Goal: Task Accomplishment & Management: Use online tool/utility

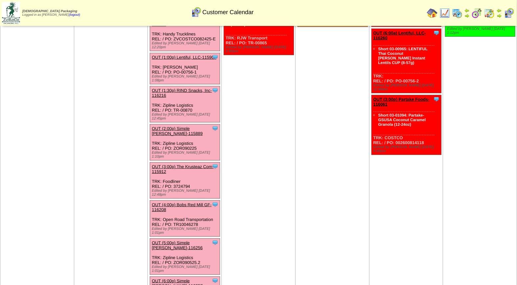
scroll to position [158, 0]
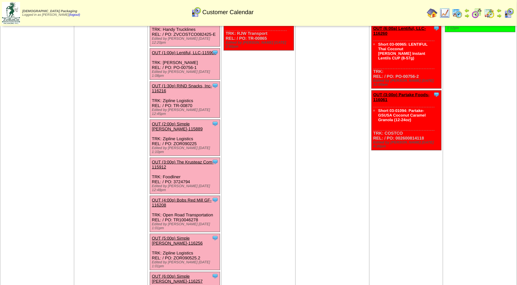
drag, startPoint x: 199, startPoint y: 207, endPoint x: 196, endPoint y: 203, distance: 4.9
click at [198, 234] on div "Clone Item OUT (5:00p) Simple Mills-116256 Simple Mills ScheduleID: 116256 7700…" at bounding box center [185, 252] width 70 height 36
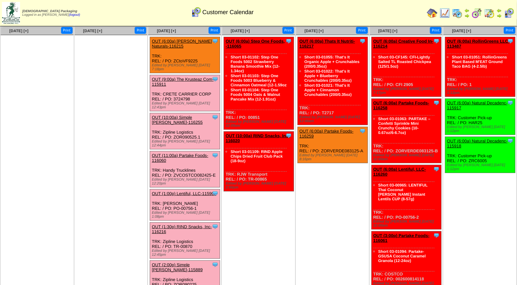
scroll to position [17, 0]
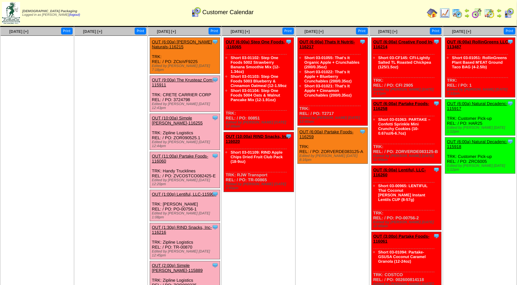
click at [187, 192] on link "OUT (1:00p) Lentiful, LLC-115903" at bounding box center [184, 194] width 64 height 5
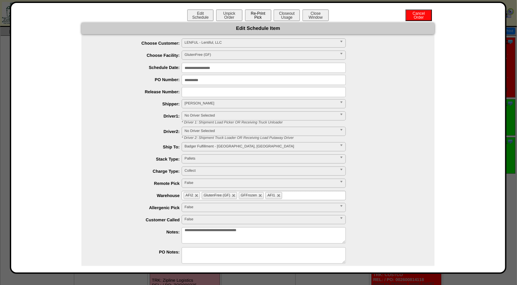
click at [260, 15] on button "Re-Print Pick" at bounding box center [258, 16] width 26 height 12
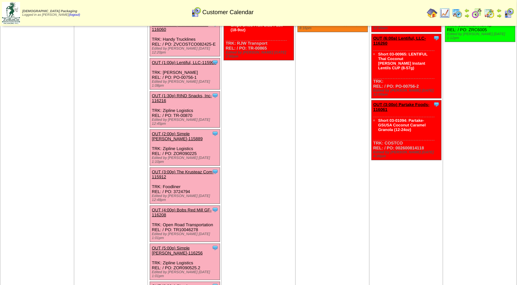
scroll to position [152, 0]
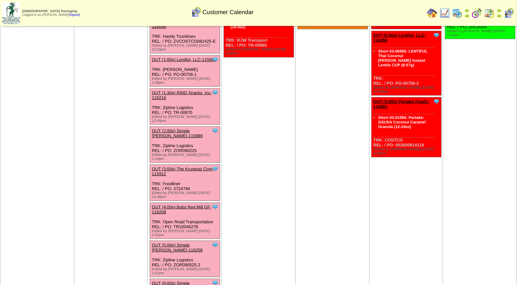
click at [183, 89] on div "Clone Item OUT (1:30p) RIND Snacks, Inc-116216 RIND Snacks, Inc. ScheduleID: 11…" at bounding box center [185, 107] width 70 height 36
click at [183, 90] on link "OUT (1:30p) RIND Snacks, Inc-116216" at bounding box center [182, 95] width 60 height 10
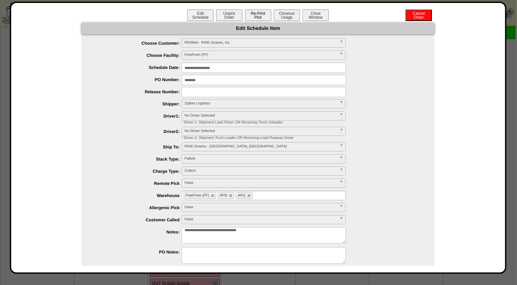
click at [261, 13] on button "Re-Print Pick" at bounding box center [258, 16] width 26 height 12
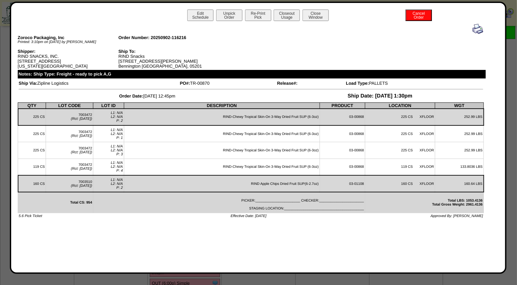
click at [480, 32] on img at bounding box center [478, 29] width 11 height 11
click at [479, 30] on img at bounding box center [478, 29] width 11 height 11
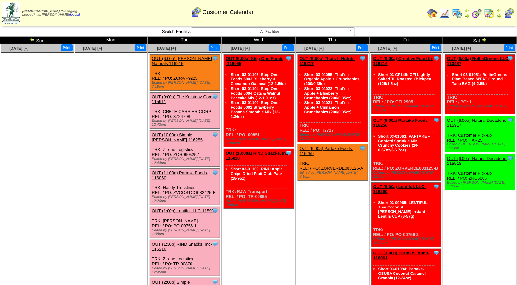
click at [187, 94] on link "OUT (9:00a) The Krusteaz Com-115911" at bounding box center [183, 99] width 62 height 10
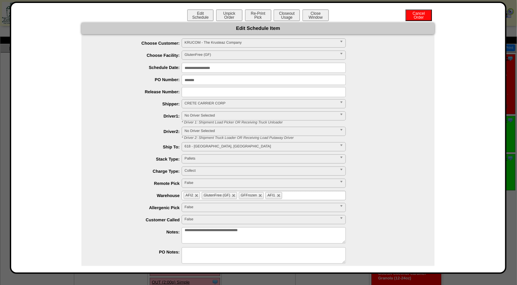
click at [256, 9] on div "**********" at bounding box center [258, 138] width 497 height 273
click at [257, 17] on button "Re-Print Pick" at bounding box center [258, 16] width 26 height 12
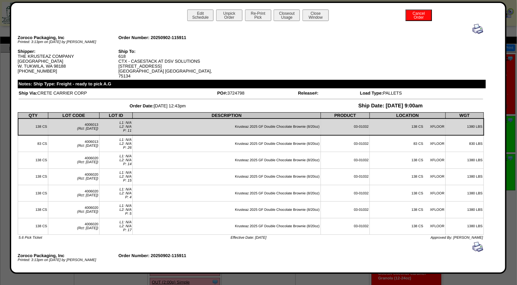
click at [473, 32] on img at bounding box center [478, 29] width 11 height 11
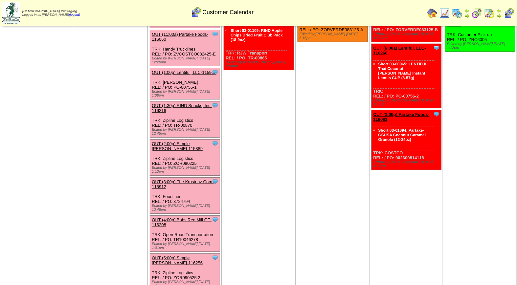
scroll to position [145, 0]
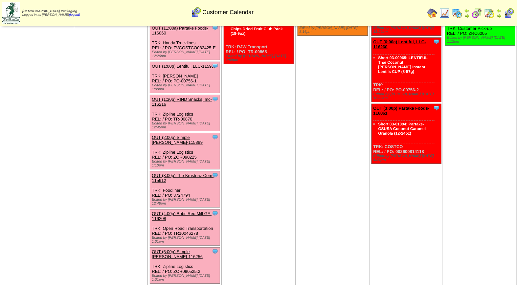
click at [185, 211] on link "OUT (4:00p) Bobs Red Mill GF-116208" at bounding box center [182, 216] width 60 height 10
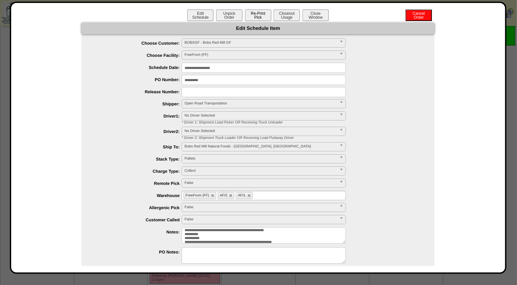
click at [259, 11] on button "Re-Print Pick" at bounding box center [258, 16] width 26 height 12
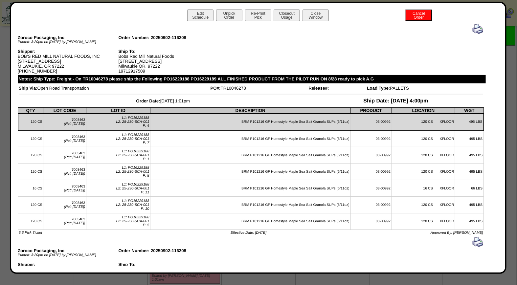
click at [474, 29] on img at bounding box center [478, 29] width 11 height 11
